Goal: Communication & Community: Answer question/provide support

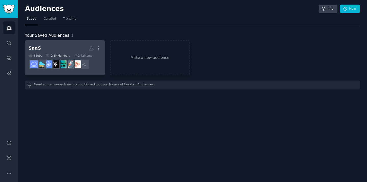
click at [57, 46] on h2 "SaaS More" at bounding box center [65, 48] width 73 height 9
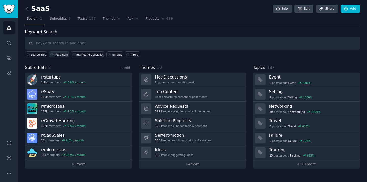
click at [61, 53] on div "need help" at bounding box center [61, 55] width 13 height 4
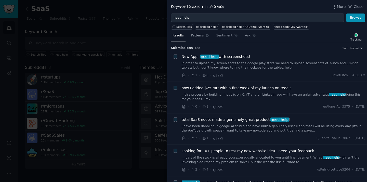
click at [122, 43] on div at bounding box center [183, 91] width 367 height 182
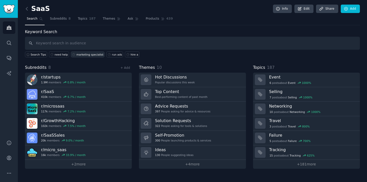
click at [85, 55] on div "marketing specialist" at bounding box center [90, 55] width 27 height 4
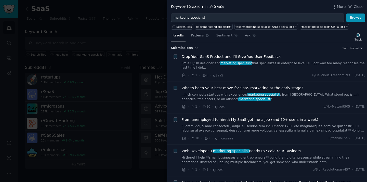
click at [100, 40] on div at bounding box center [183, 91] width 367 height 182
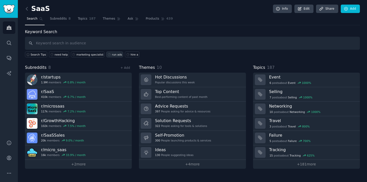
click at [115, 55] on div "run ads" at bounding box center [117, 55] width 10 height 4
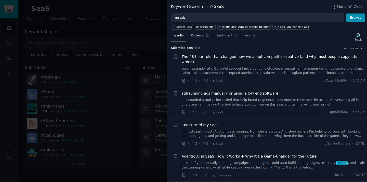
click at [146, 39] on div at bounding box center [183, 91] width 367 height 182
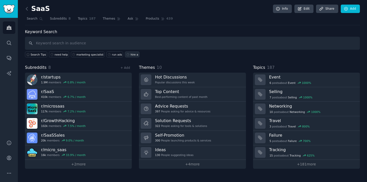
click at [131, 55] on div "hire a" at bounding box center [135, 55] width 8 height 4
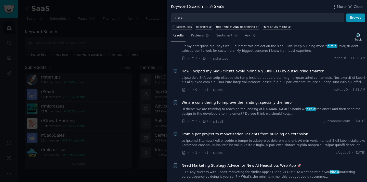
scroll to position [51, 0]
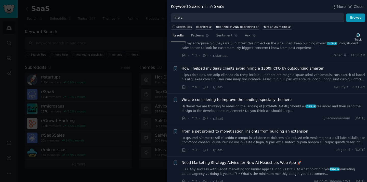
click at [252, 106] on link "Hi there! We are thinking to redesign the landing of [DOMAIN_NAME] Should we hi…" at bounding box center [274, 108] width 184 height 9
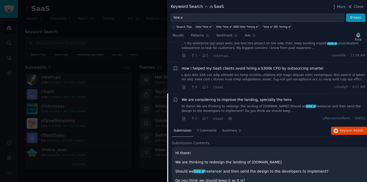
scroll to position [103, 0]
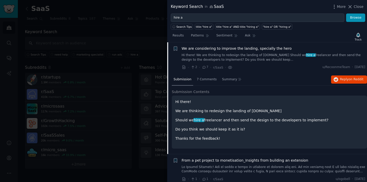
click at [224, 48] on span "We are considering to improve the landing, specially the hero" at bounding box center [237, 48] width 110 height 5
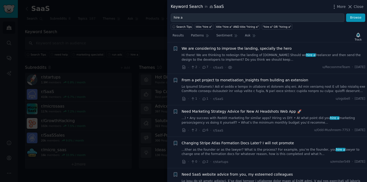
click at [224, 48] on span "We are considering to improve the landing, specially the hero" at bounding box center [237, 48] width 110 height 5
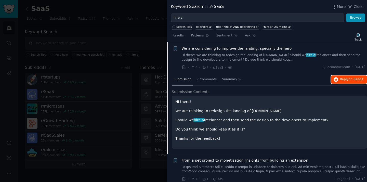
click at [345, 80] on span "Reply on Reddit" at bounding box center [351, 79] width 23 height 5
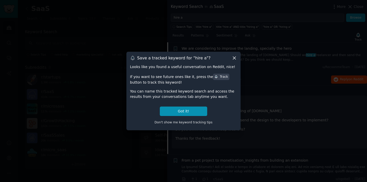
click at [234, 59] on icon at bounding box center [234, 58] width 3 height 3
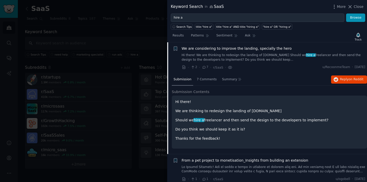
click at [218, 51] on span "We are considering to improve the landing, specially the hero" at bounding box center [237, 48] width 110 height 5
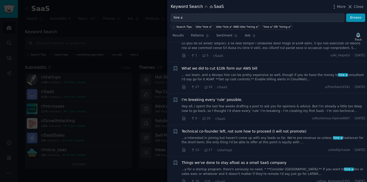
scroll to position [261, 0]
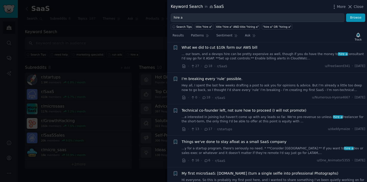
click at [152, 36] on div at bounding box center [183, 91] width 367 height 182
